Goal: Transaction & Acquisition: Purchase product/service

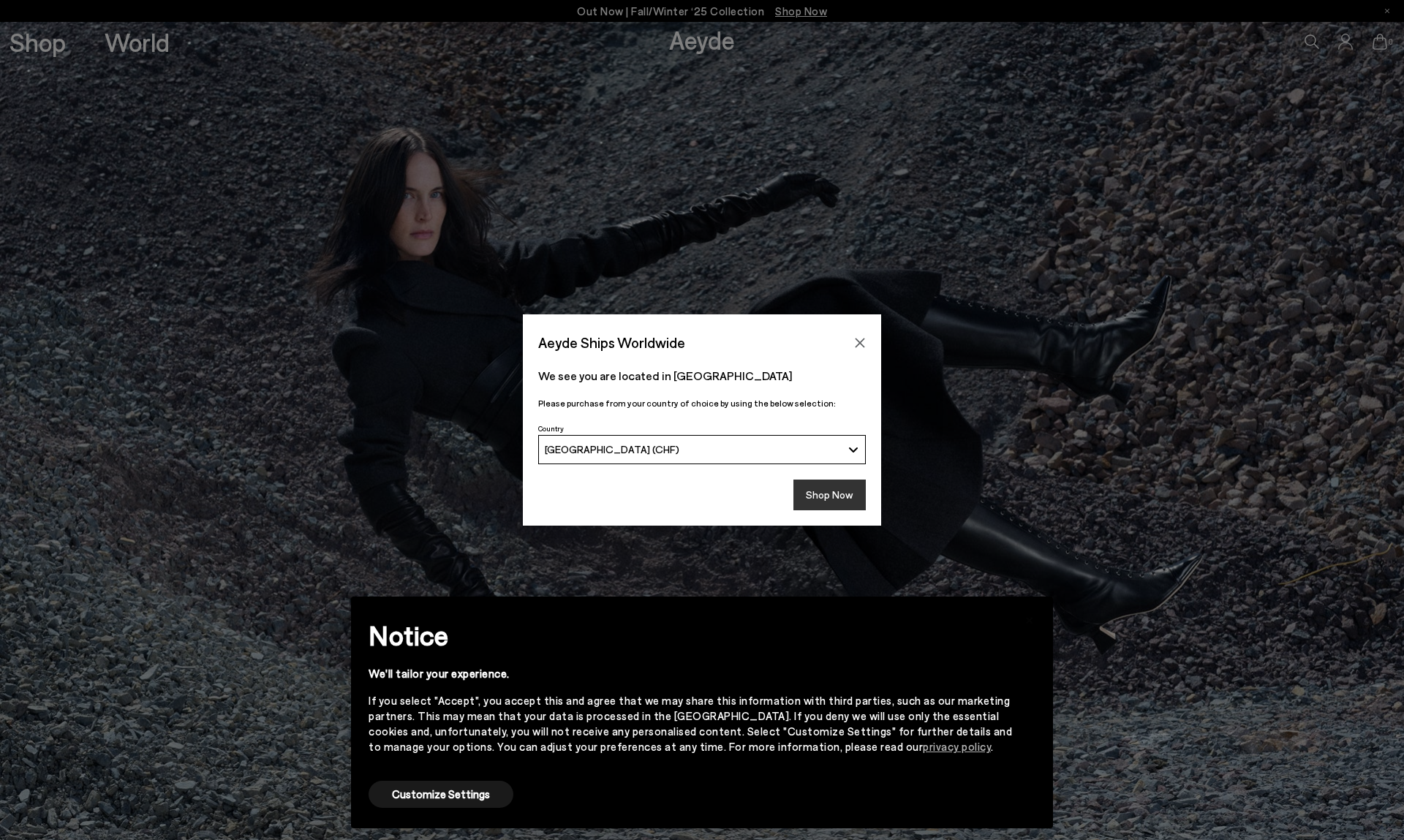
click at [816, 495] on button "Shop Now" at bounding box center [830, 495] width 72 height 31
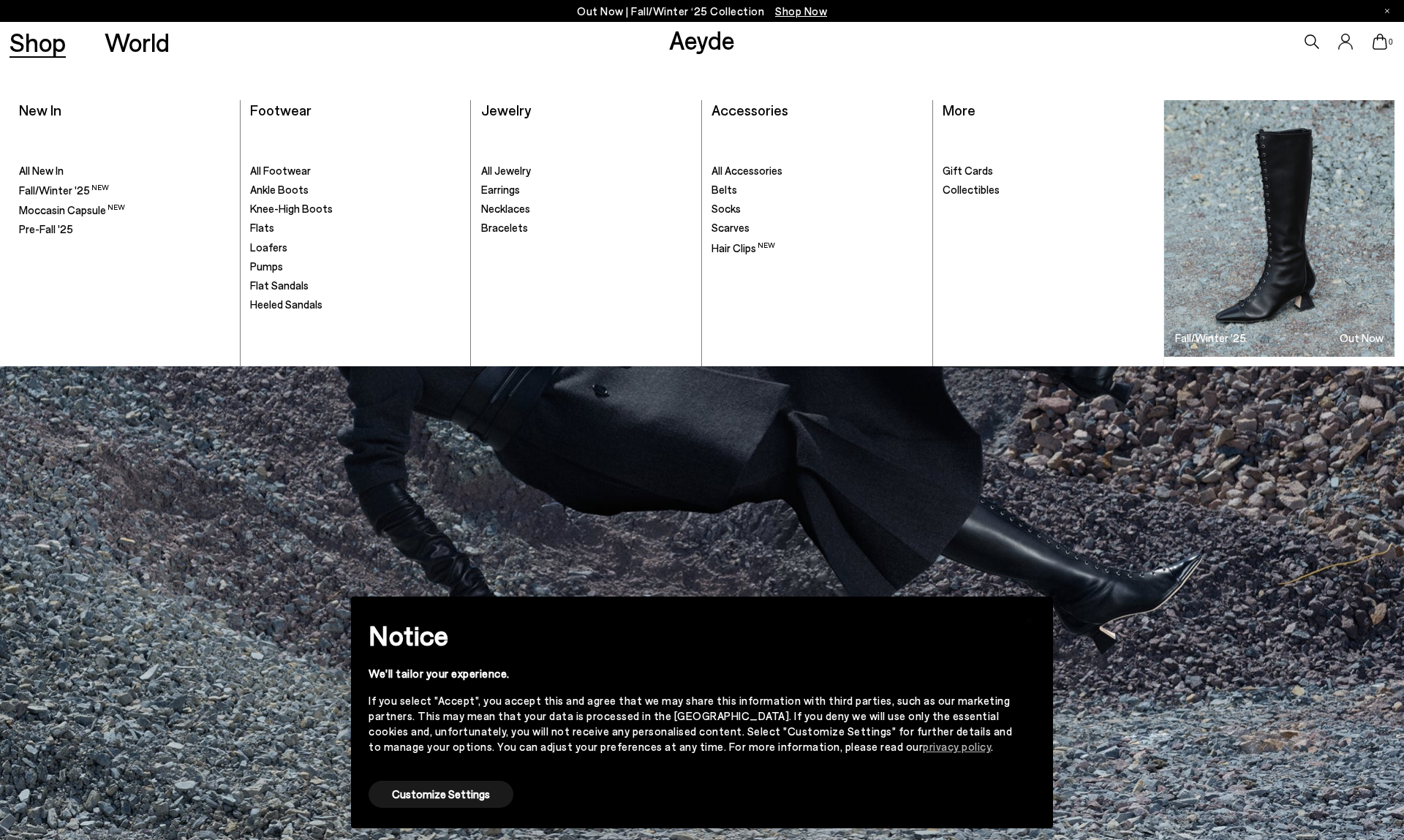
click at [34, 37] on link "Shop" at bounding box center [37, 42] width 56 height 26
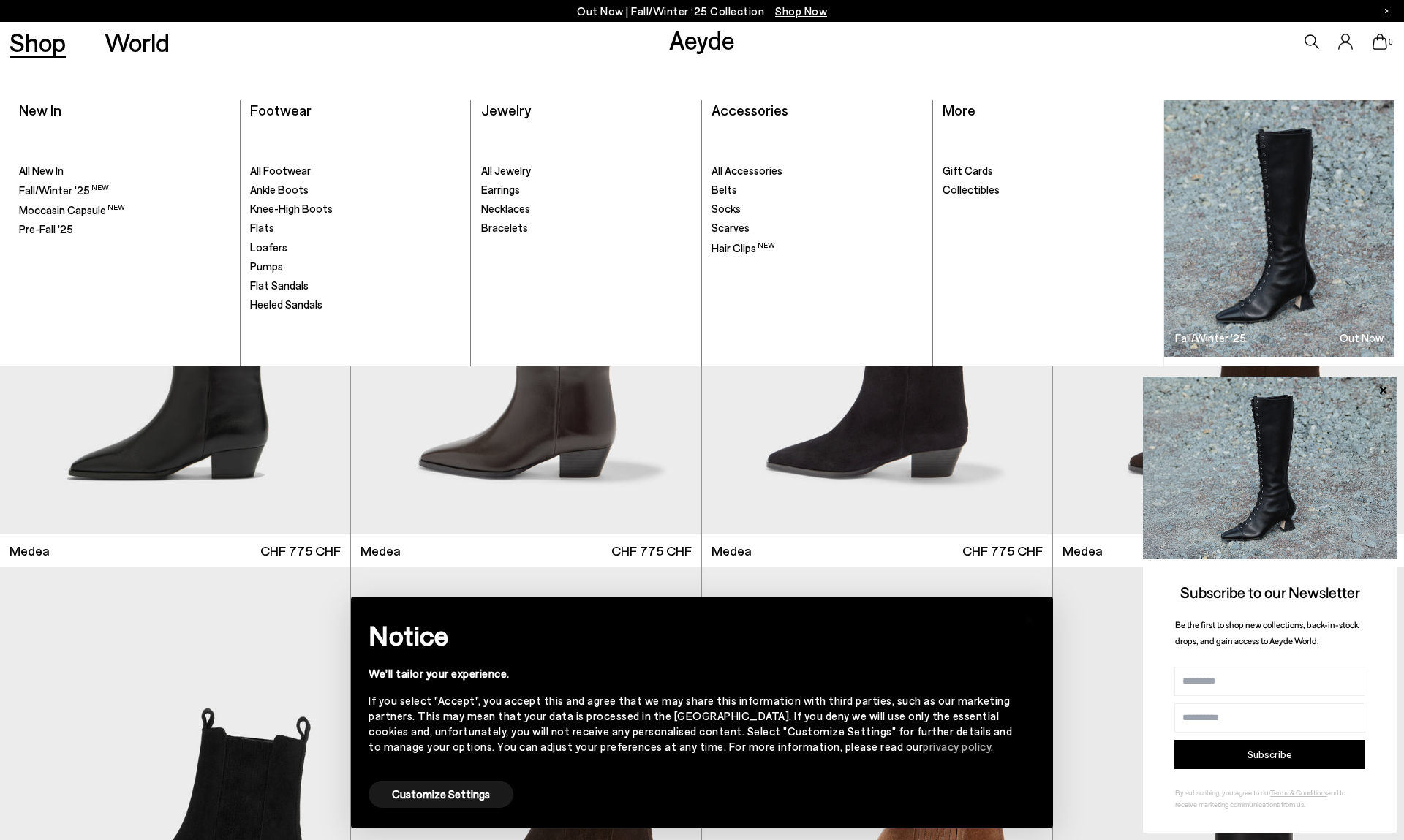
click at [41, 51] on link "Shop" at bounding box center [37, 42] width 56 height 26
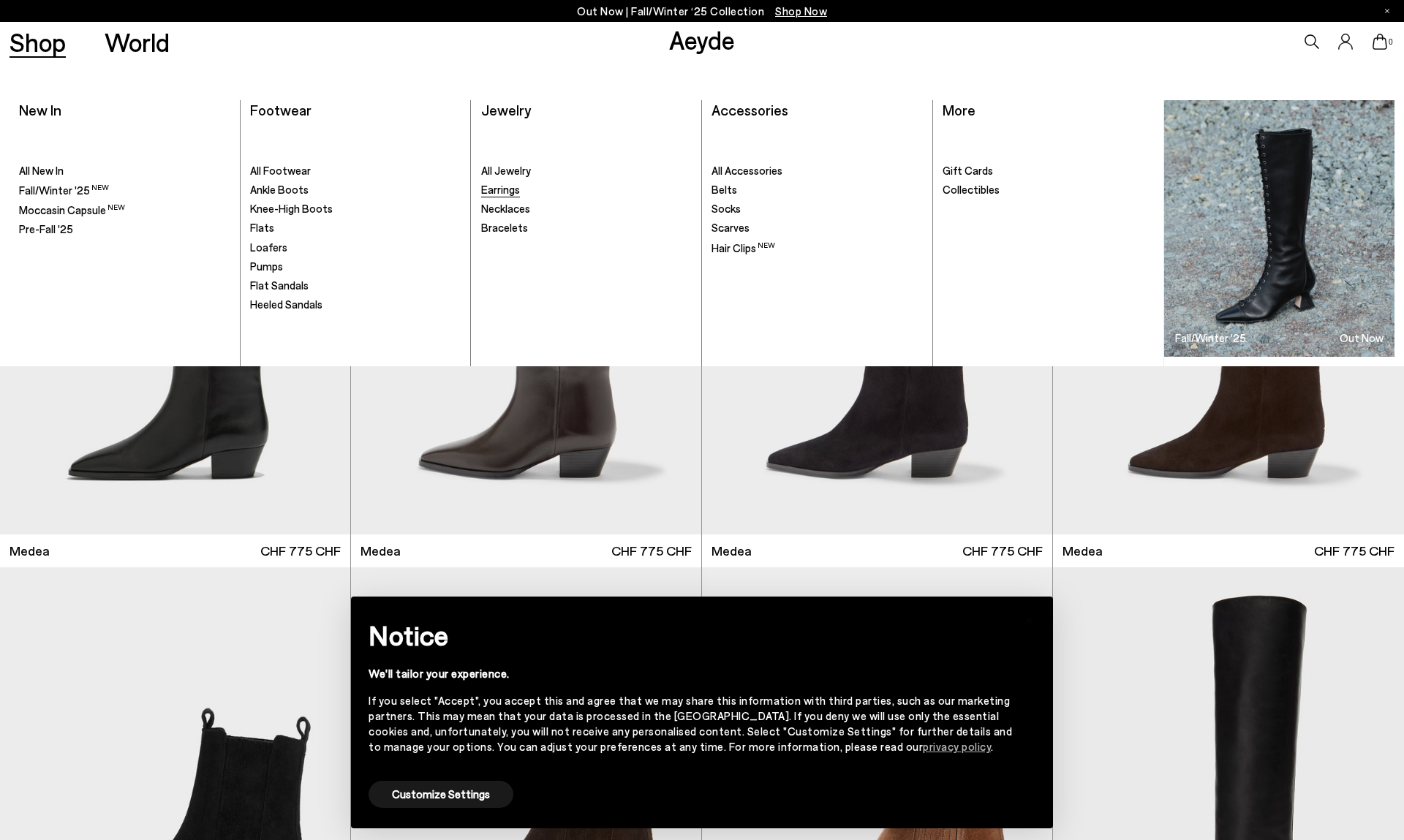
click at [500, 186] on span "Earrings" at bounding box center [500, 189] width 39 height 13
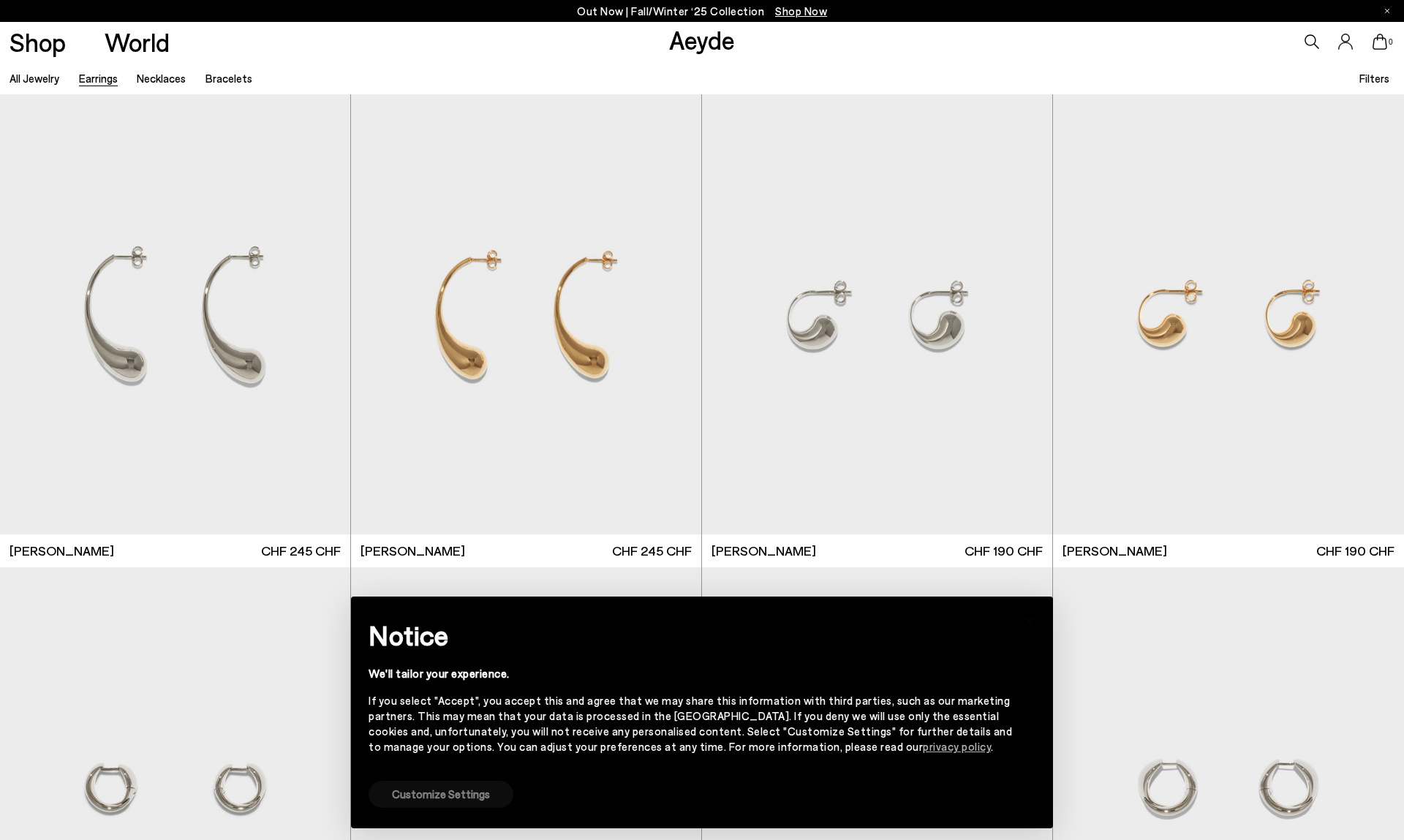
click at [485, 787] on button "Customize Settings" at bounding box center [441, 794] width 144 height 27
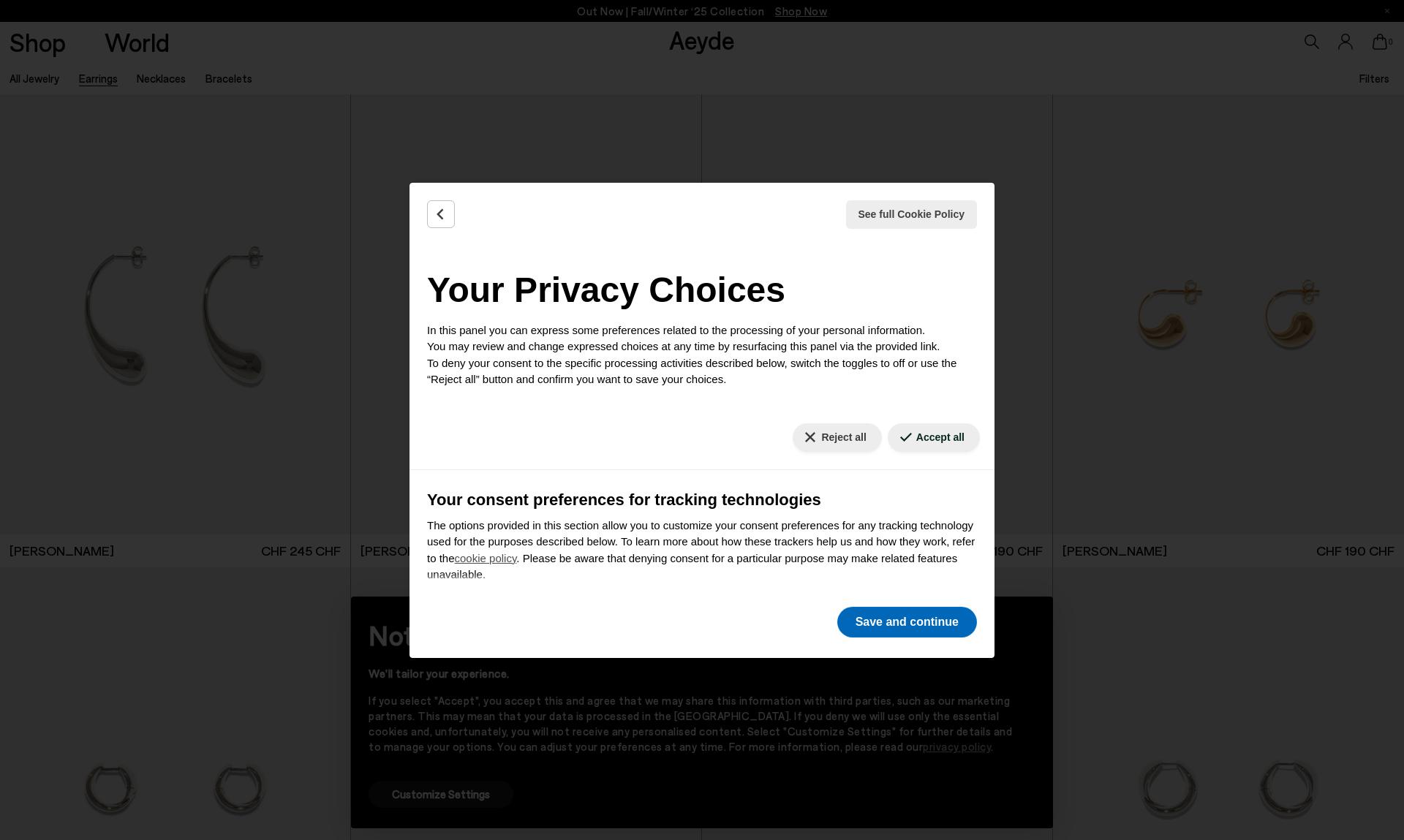
click at [923, 628] on button "Save and continue" at bounding box center [907, 622] width 139 height 31
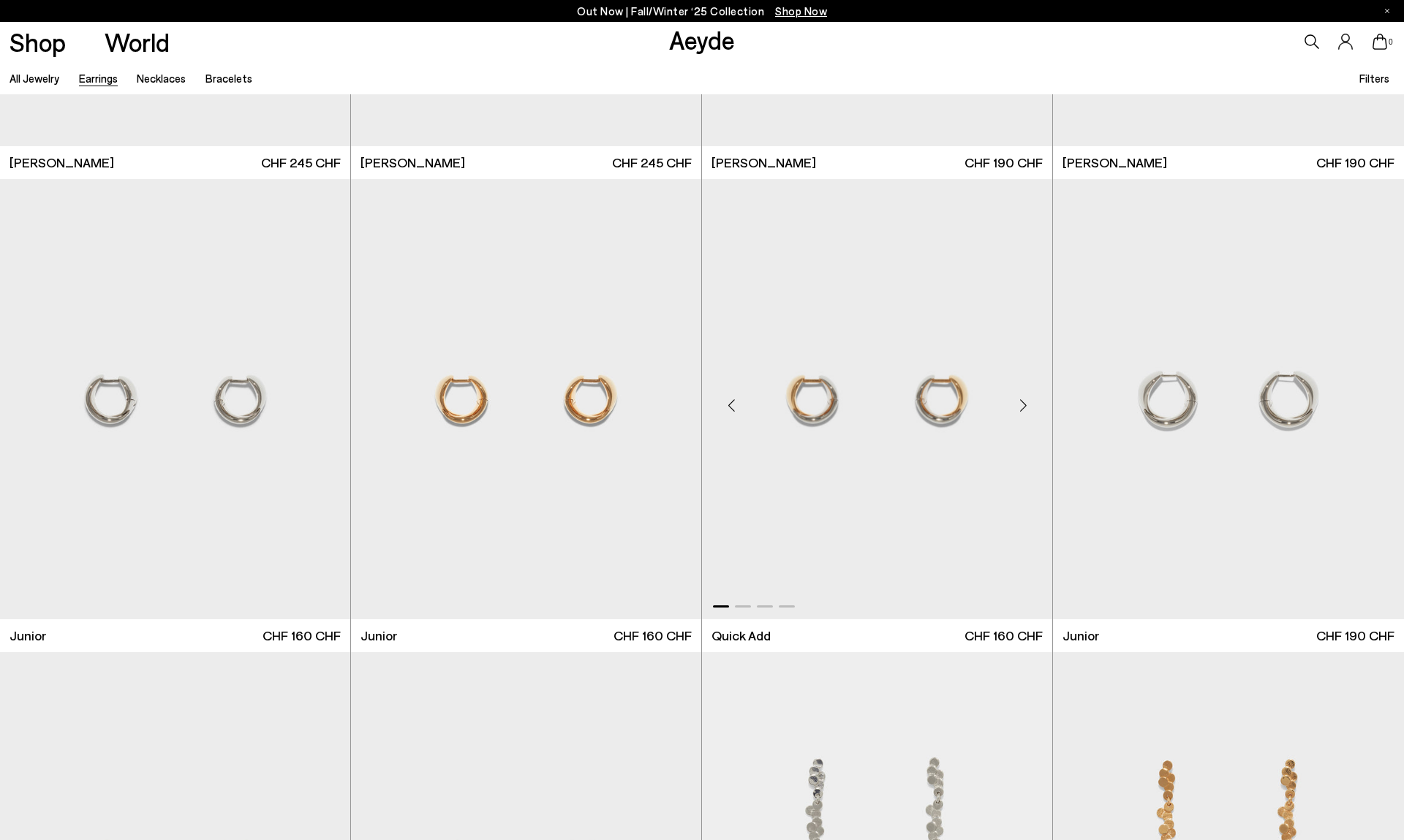
scroll to position [587, 1]
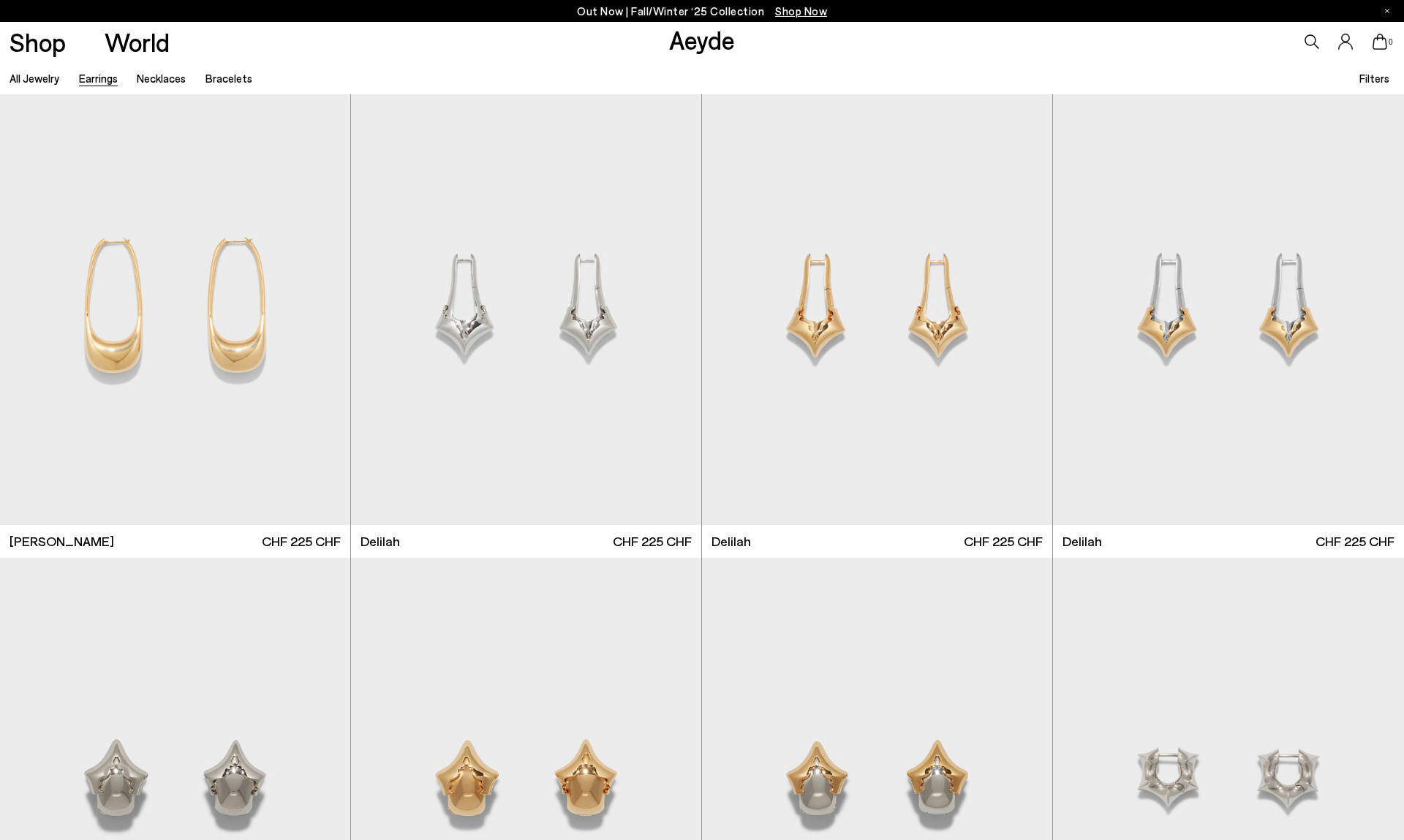
scroll to position [3321, 0]
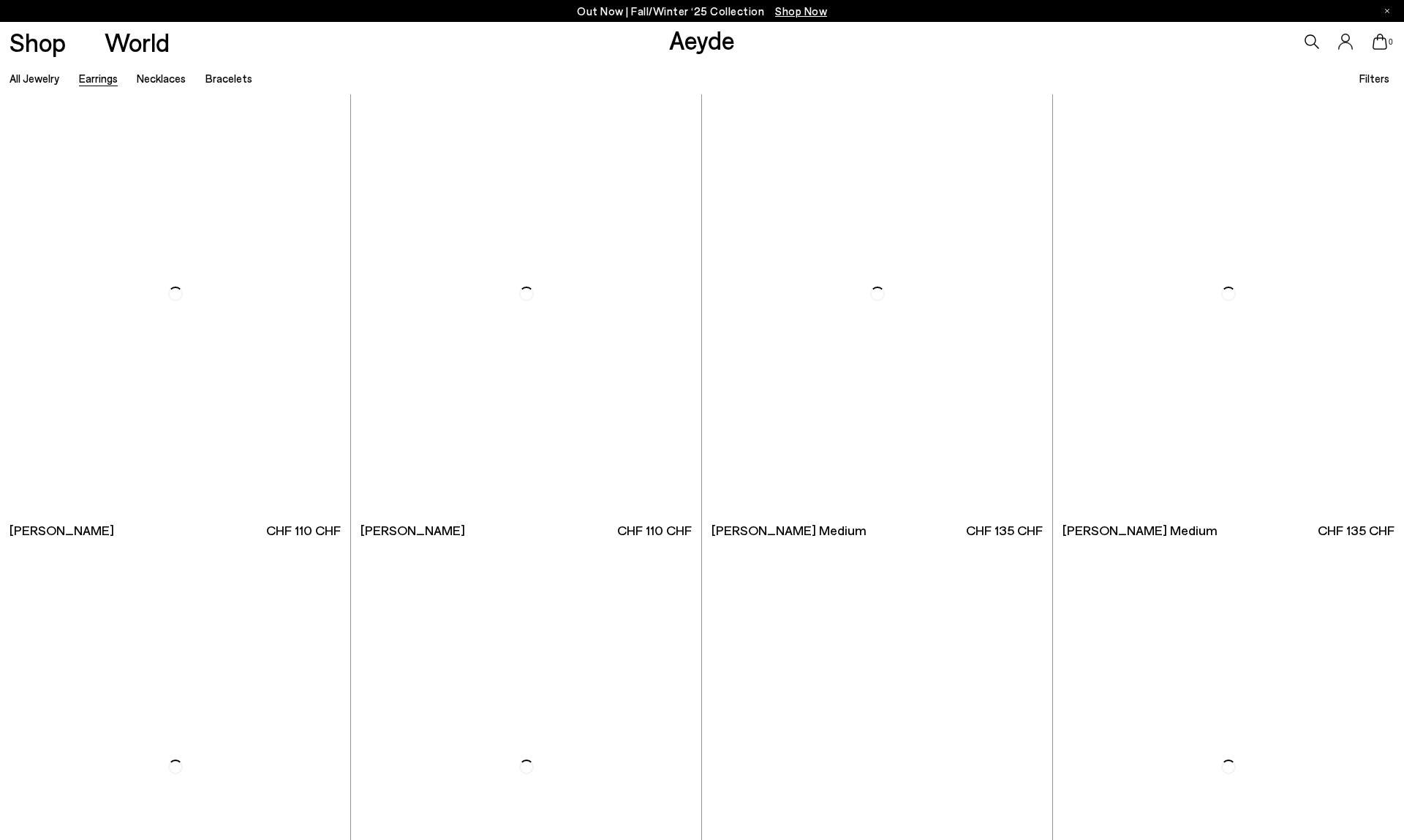
scroll to position [7587, 0]
